Goal: Obtain resource: Download file/media

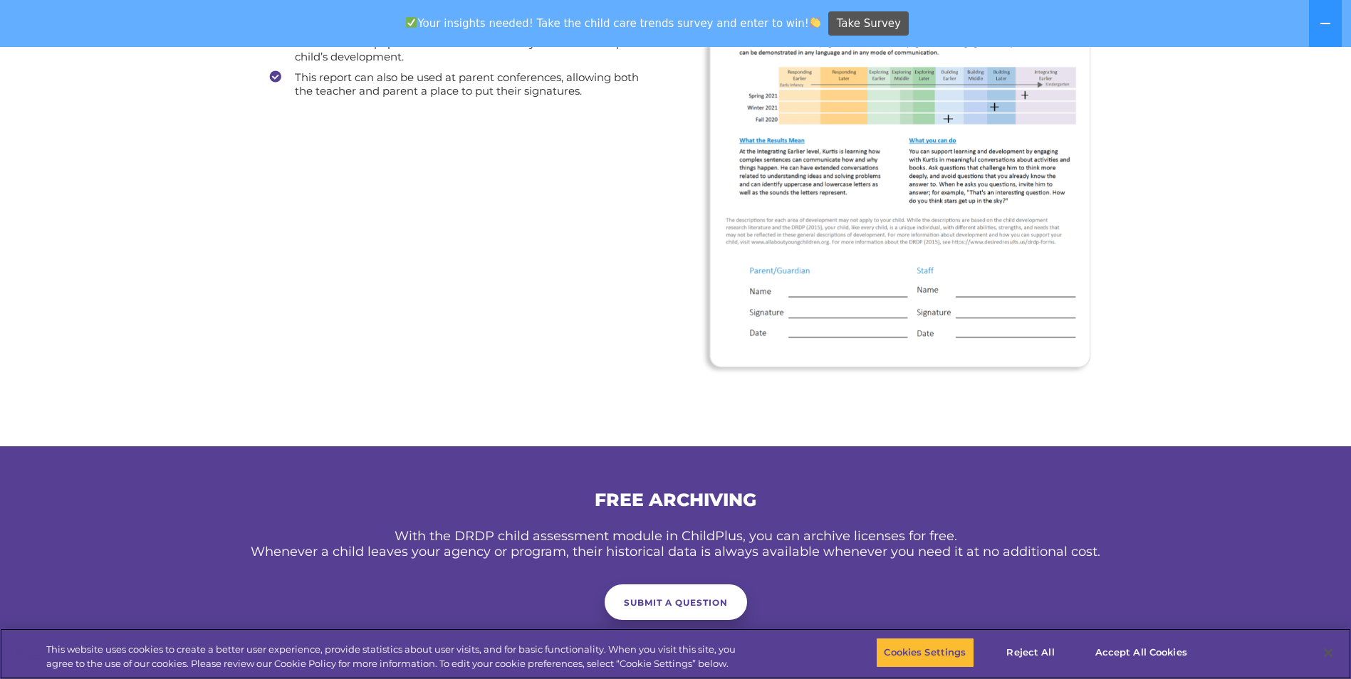
scroll to position [2633, 0]
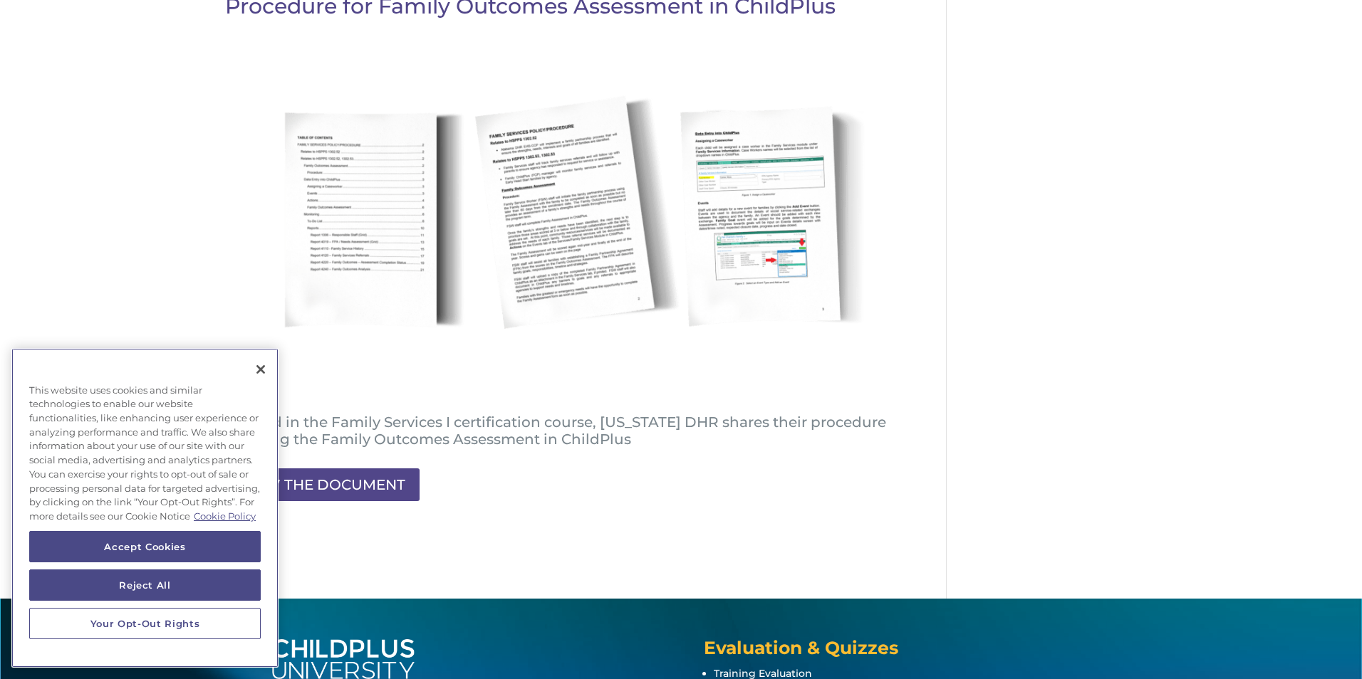
scroll to position [381, 0]
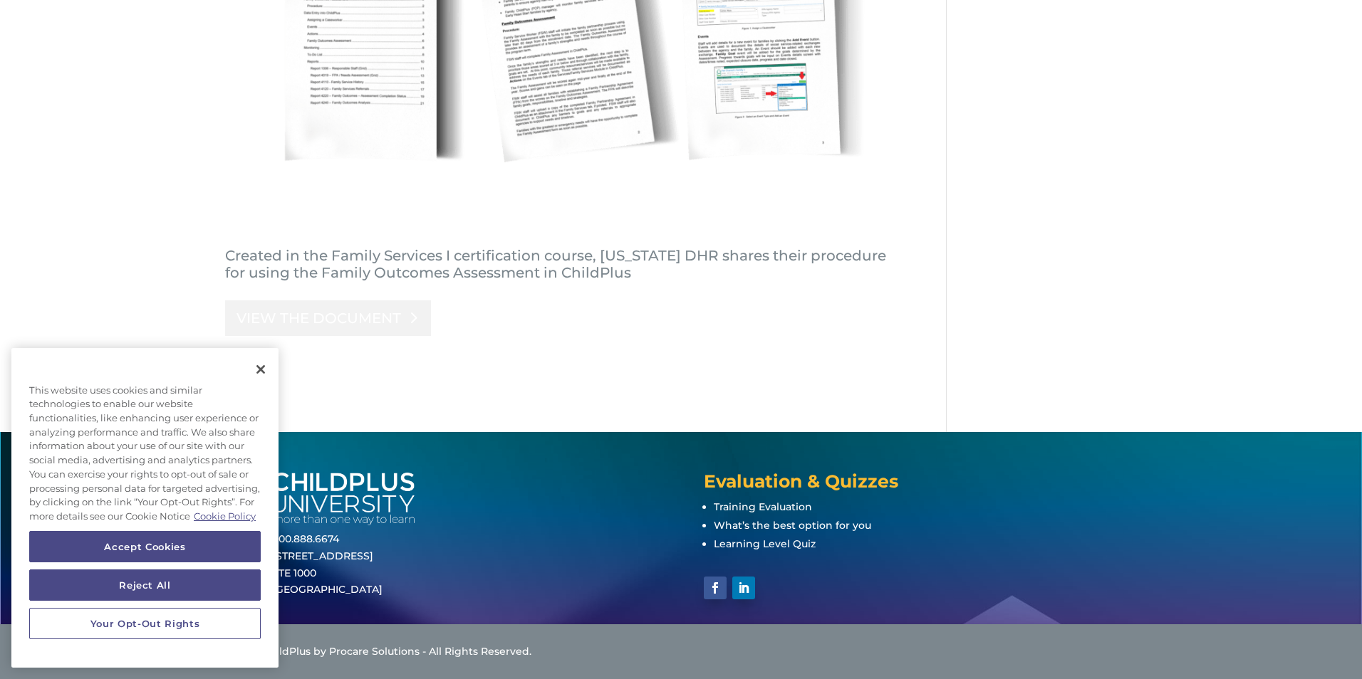
click at [361, 328] on link "VIEW THE DOCUMENT" at bounding box center [328, 319] width 206 height 36
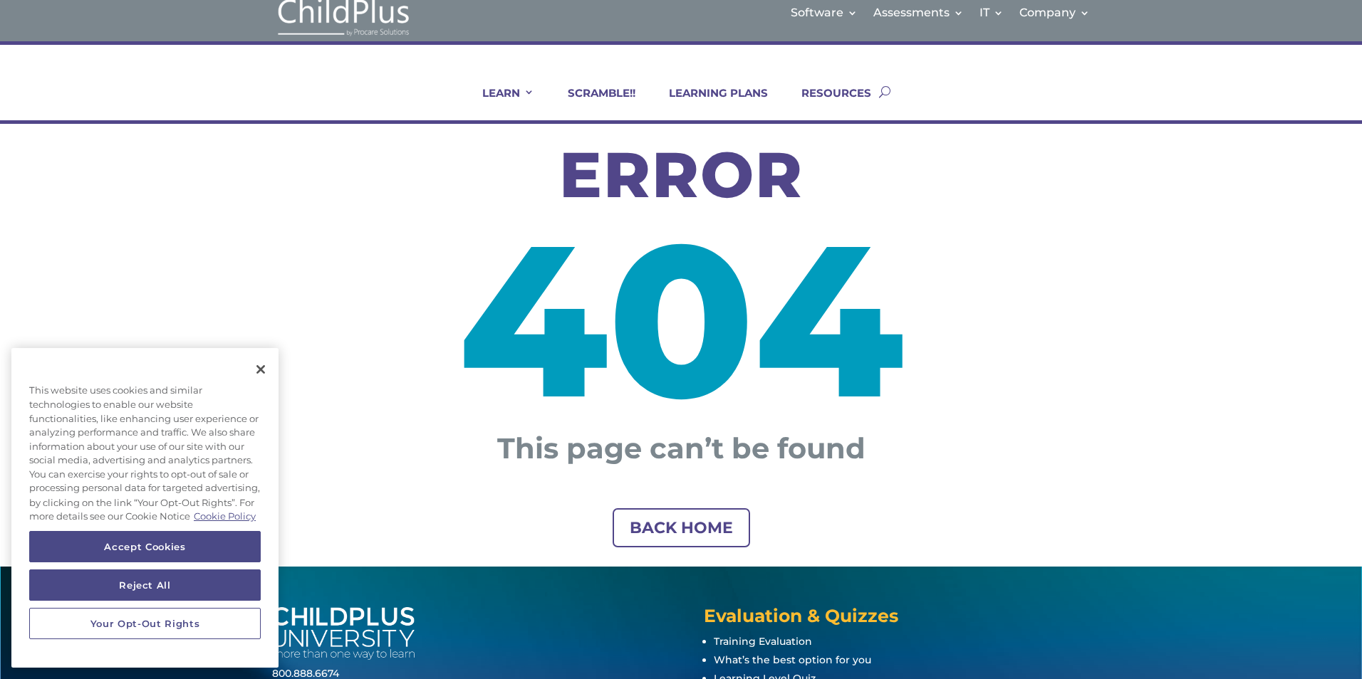
scroll to position [151, 0]
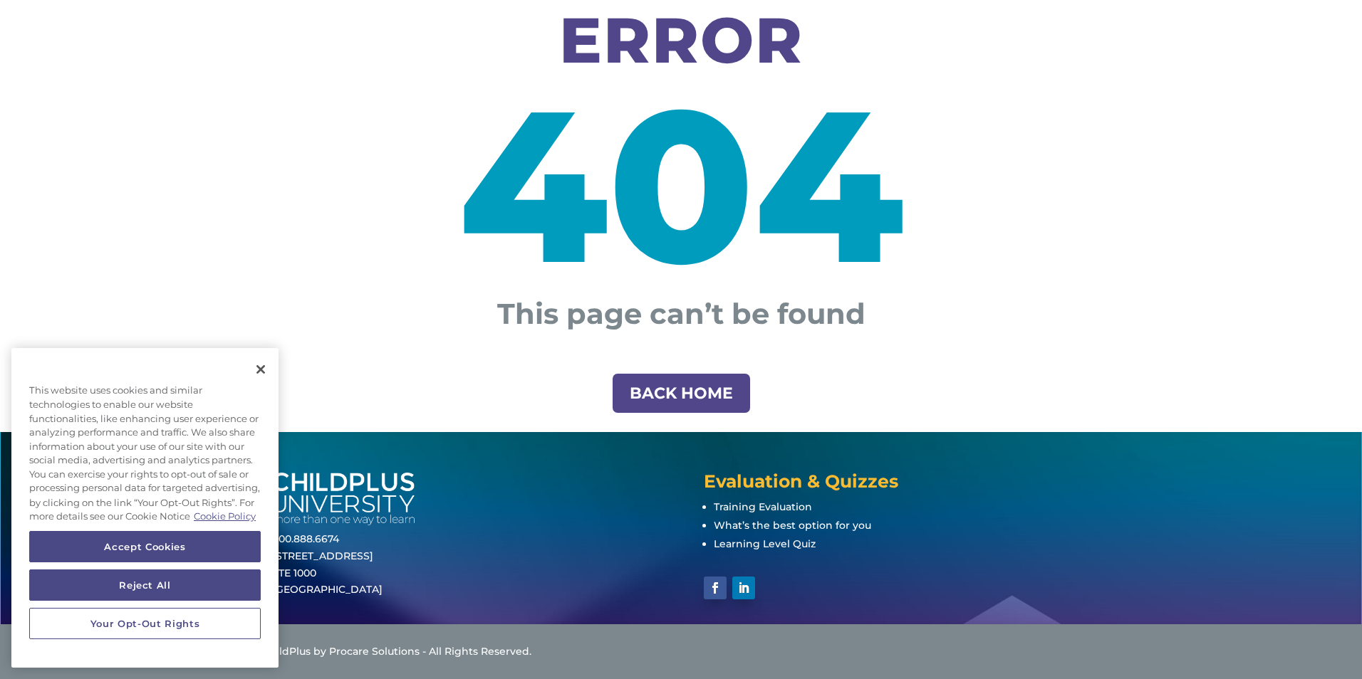
click at [690, 407] on link "BACK HOME" at bounding box center [680, 393] width 137 height 39
